Goal: Navigation & Orientation: Understand site structure

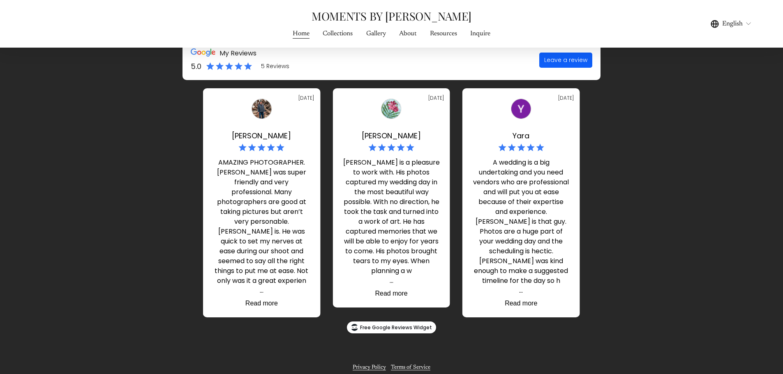
scroll to position [4663, 0]
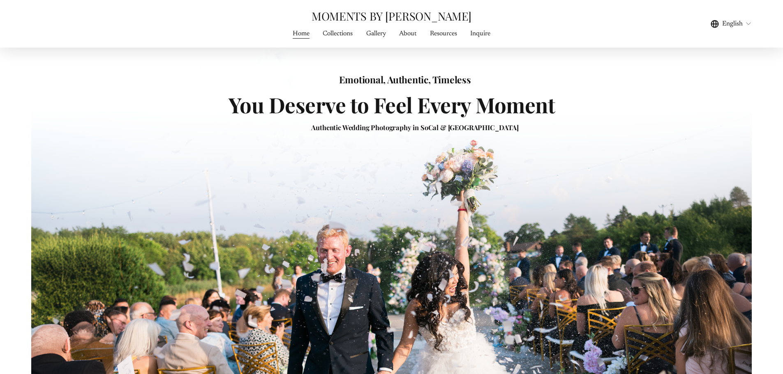
click at [409, 30] on link "About" at bounding box center [407, 33] width 17 height 11
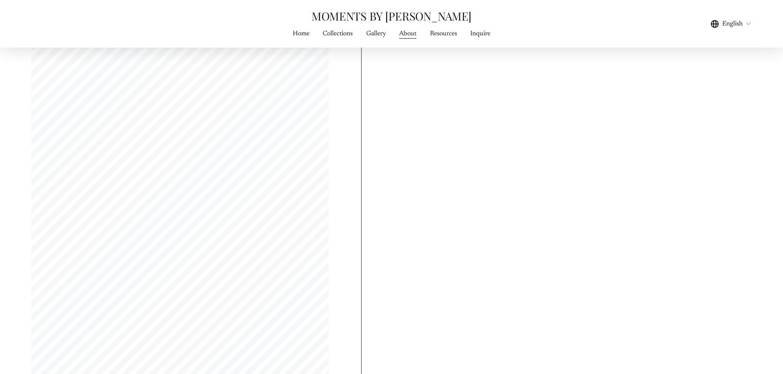
scroll to position [3671, 0]
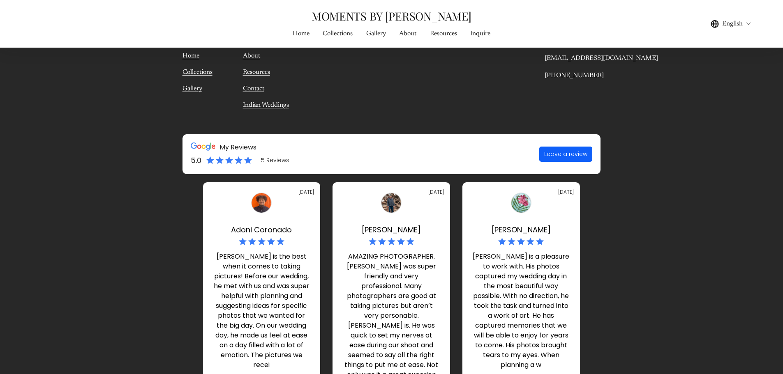
scroll to position [3923, 0]
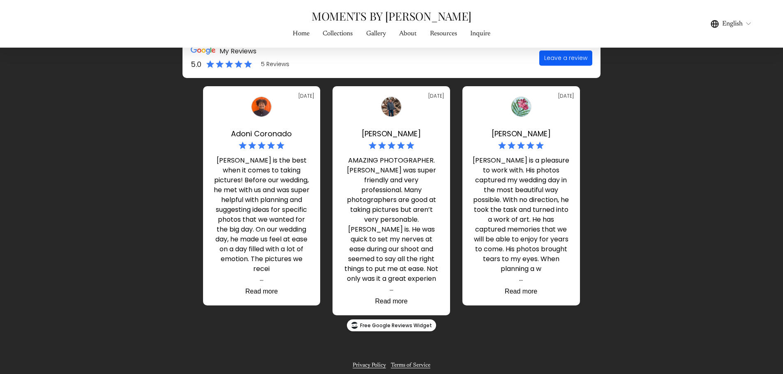
click at [420, 365] on link "Terms of Service" at bounding box center [410, 366] width 39 height 9
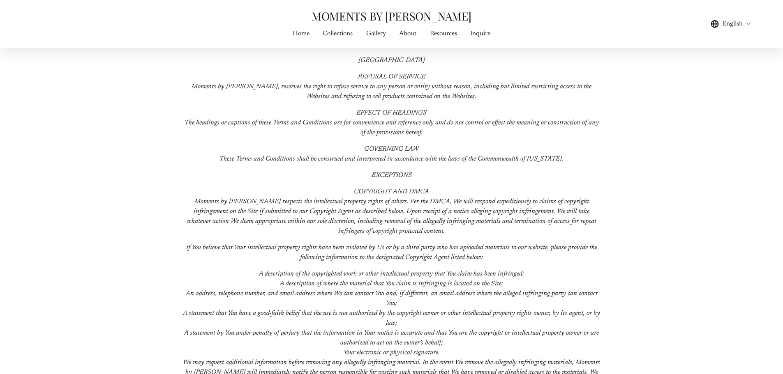
scroll to position [1849, 0]
